Goal: Task Accomplishment & Management: Complete application form

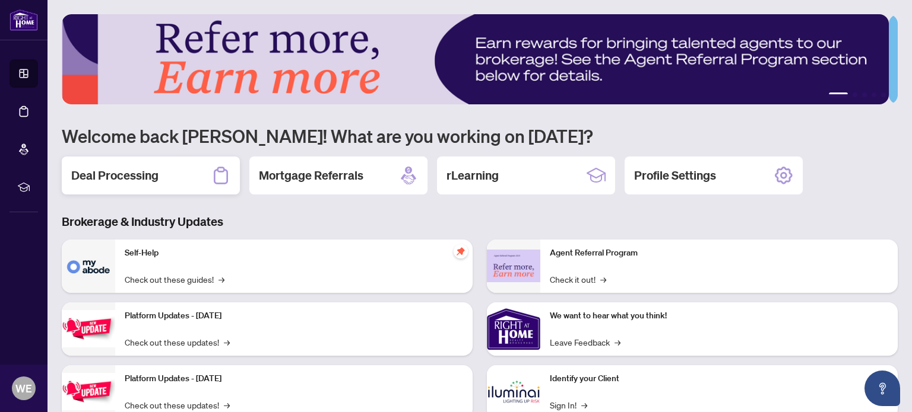
click at [142, 169] on h2 "Deal Processing" at bounding box center [114, 175] width 87 height 17
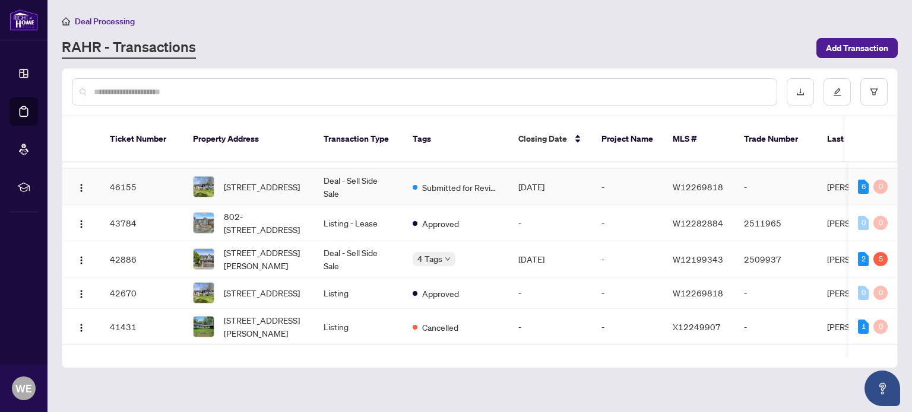
scroll to position [103, 0]
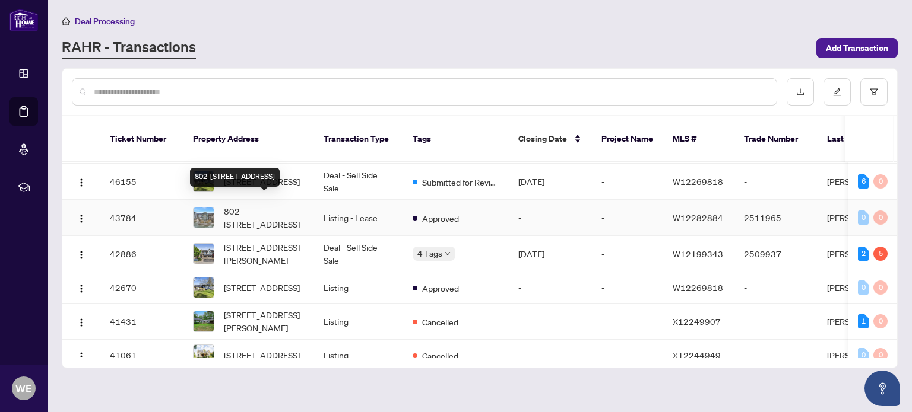
click at [253, 205] on span "802-[STREET_ADDRESS]" at bounding box center [264, 218] width 81 height 26
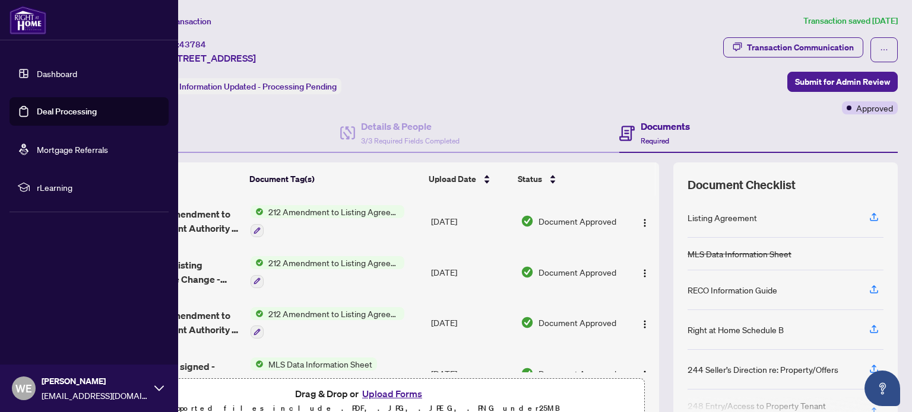
click at [39, 72] on link "Dashboard" at bounding box center [57, 73] width 40 height 11
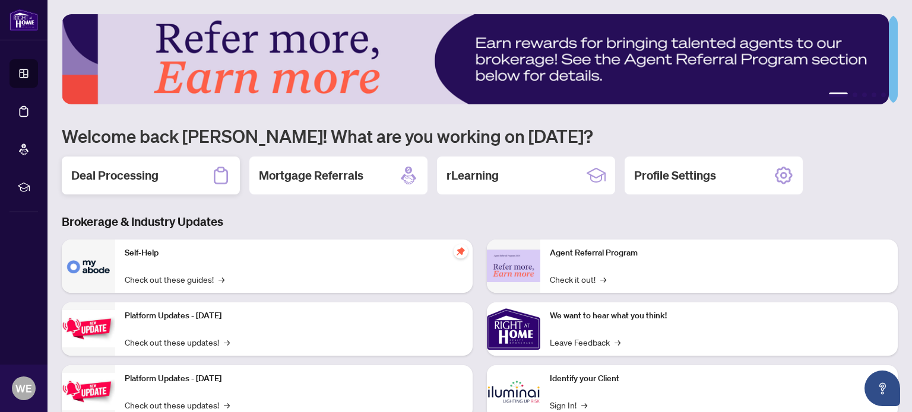
click at [146, 170] on h2 "Deal Processing" at bounding box center [114, 175] width 87 height 17
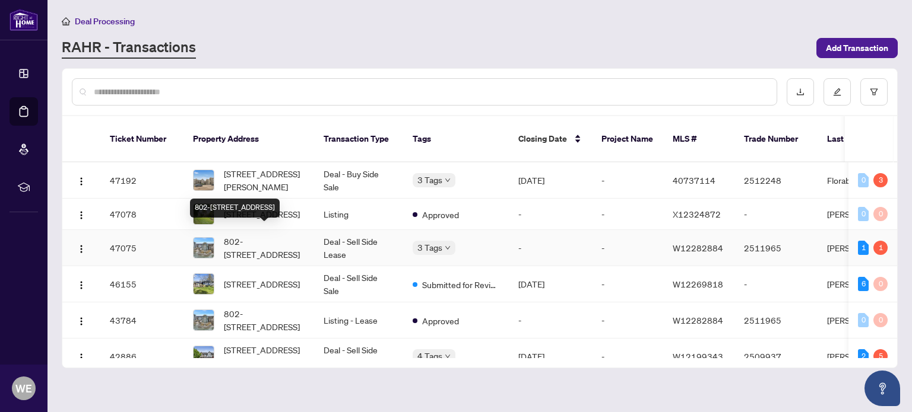
click at [259, 245] on span "802-[STREET_ADDRESS]" at bounding box center [264, 248] width 81 height 26
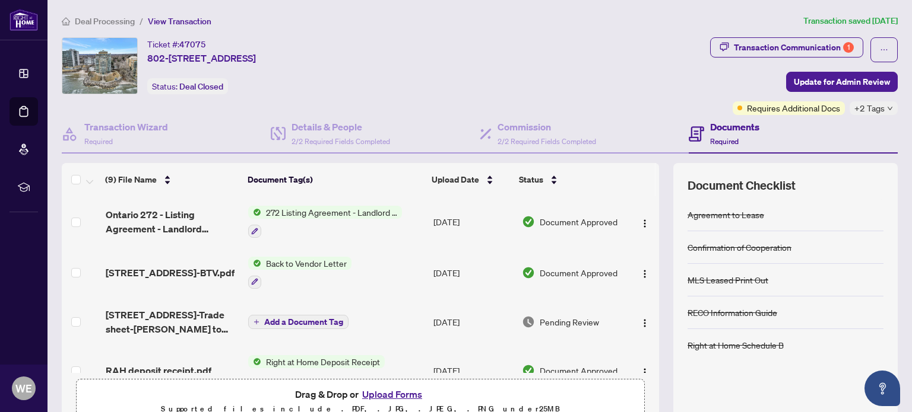
click at [723, 137] on span "Required" at bounding box center [724, 141] width 28 height 9
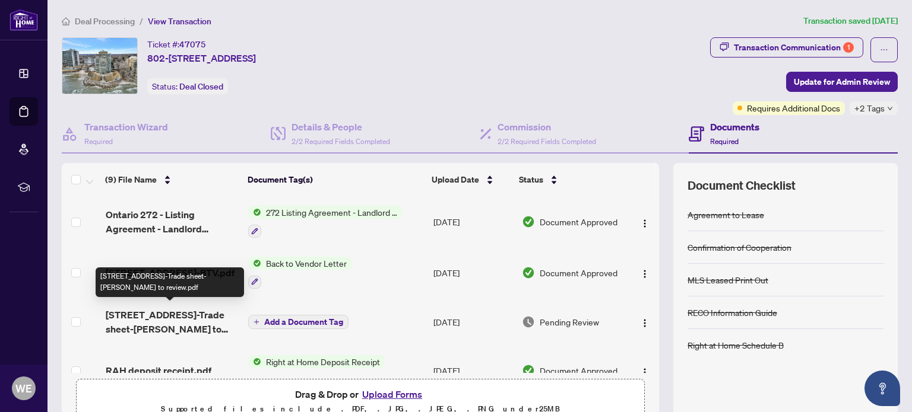
click at [185, 320] on span "[STREET_ADDRESS]-Trade sheet-[PERSON_NAME] to review.pdf" at bounding box center [173, 322] width 134 height 28
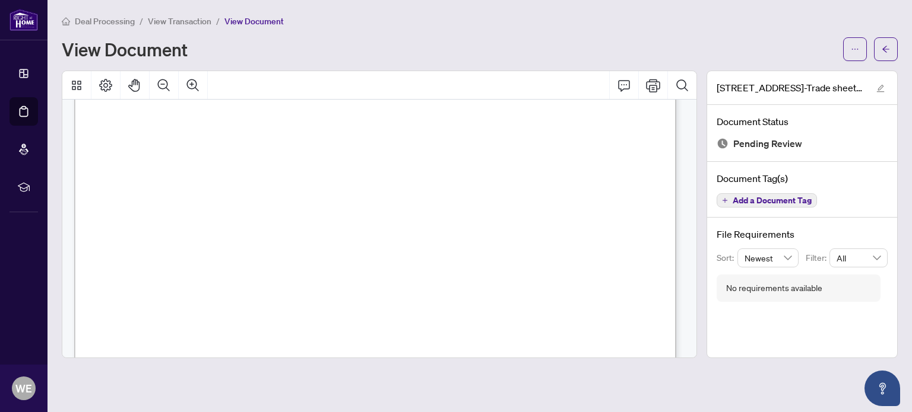
scroll to position [249, 0]
click at [657, 85] on icon "Print" at bounding box center [653, 85] width 14 height 13
click at [880, 47] on button "button" at bounding box center [886, 49] width 24 height 24
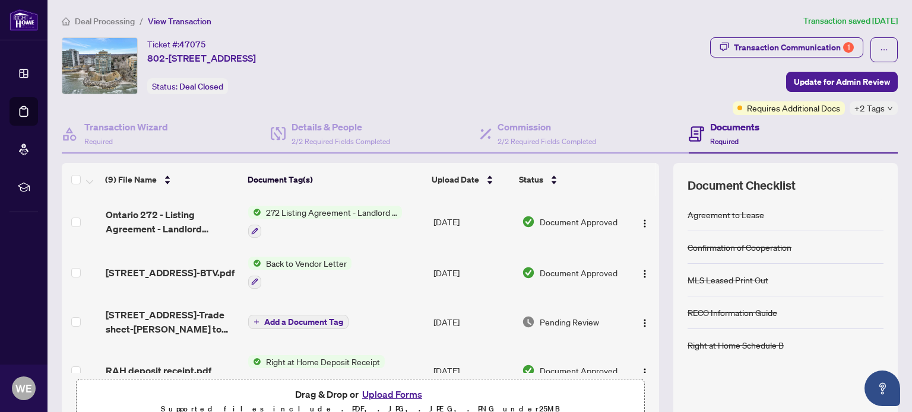
click at [374, 391] on button "Upload Forms" at bounding box center [391, 394] width 67 height 15
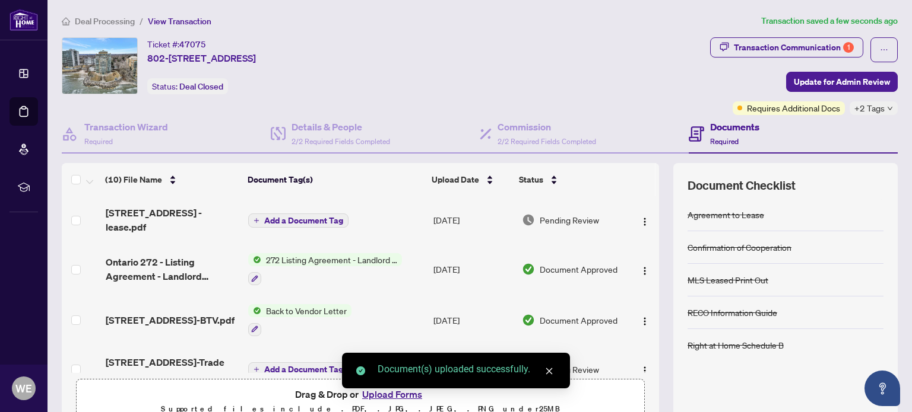
click at [301, 219] on span "Add a Document Tag" at bounding box center [303, 221] width 79 height 8
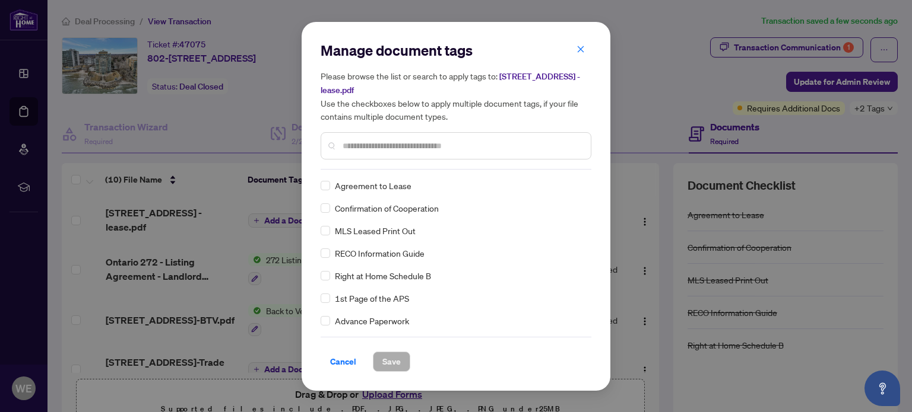
click at [410, 141] on input "text" at bounding box center [461, 145] width 239 height 13
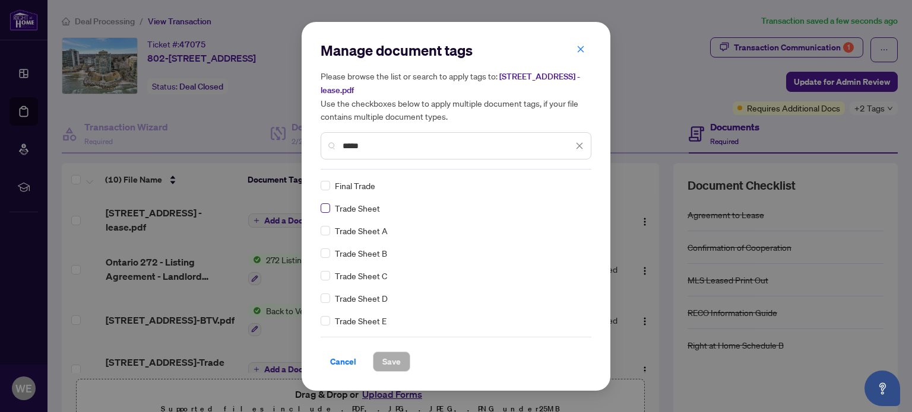
type input "*****"
click at [389, 358] on span "Save" at bounding box center [391, 362] width 18 height 19
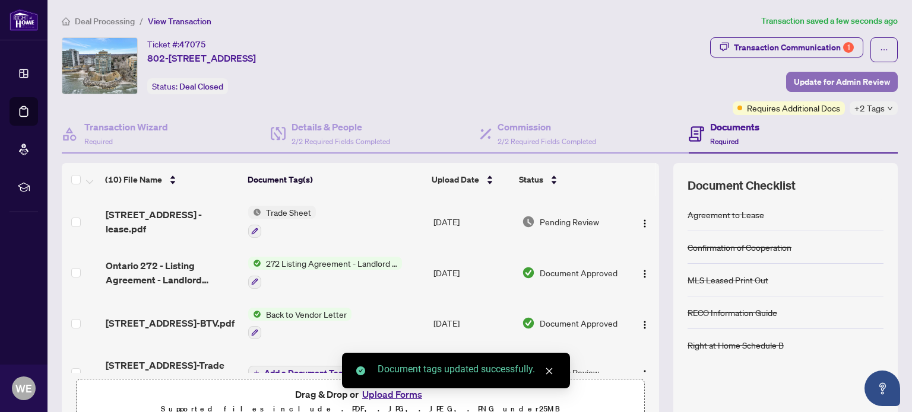
click at [833, 75] on span "Update for Admin Review" at bounding box center [841, 81] width 96 height 19
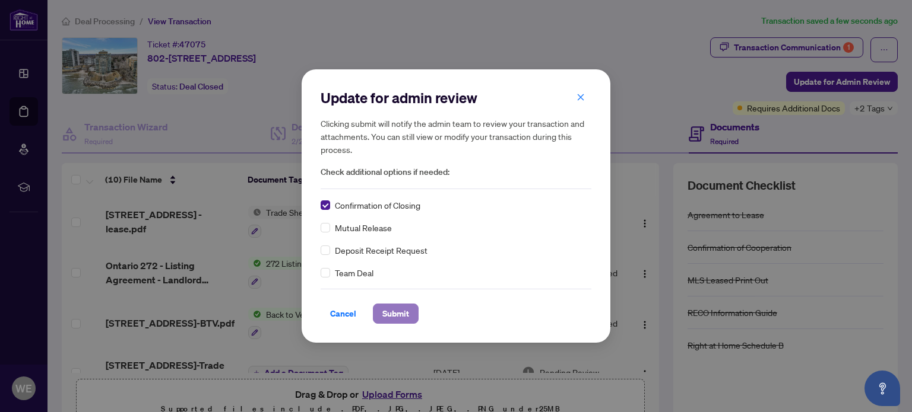
click at [391, 313] on span "Submit" at bounding box center [395, 313] width 27 height 19
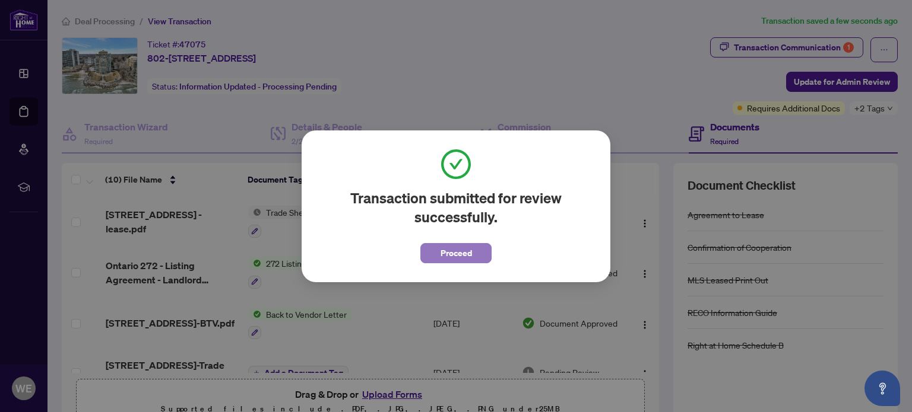
click at [453, 253] on span "Proceed" at bounding box center [455, 253] width 31 height 19
